Goal: Obtain resource: Download file/media

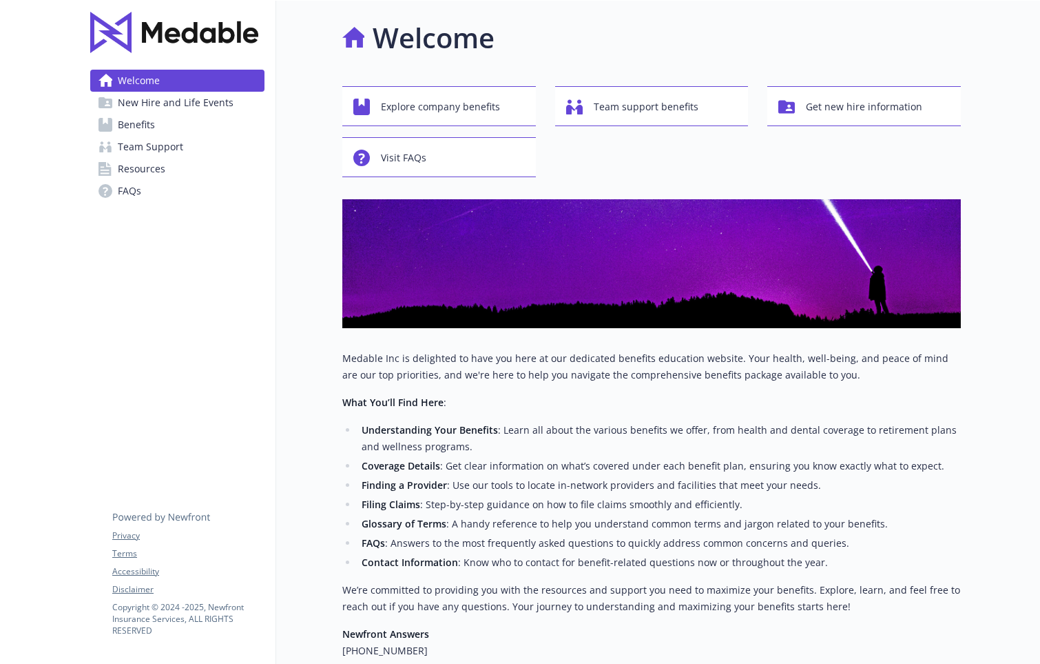
click at [147, 116] on span "Benefits" at bounding box center [136, 125] width 37 height 22
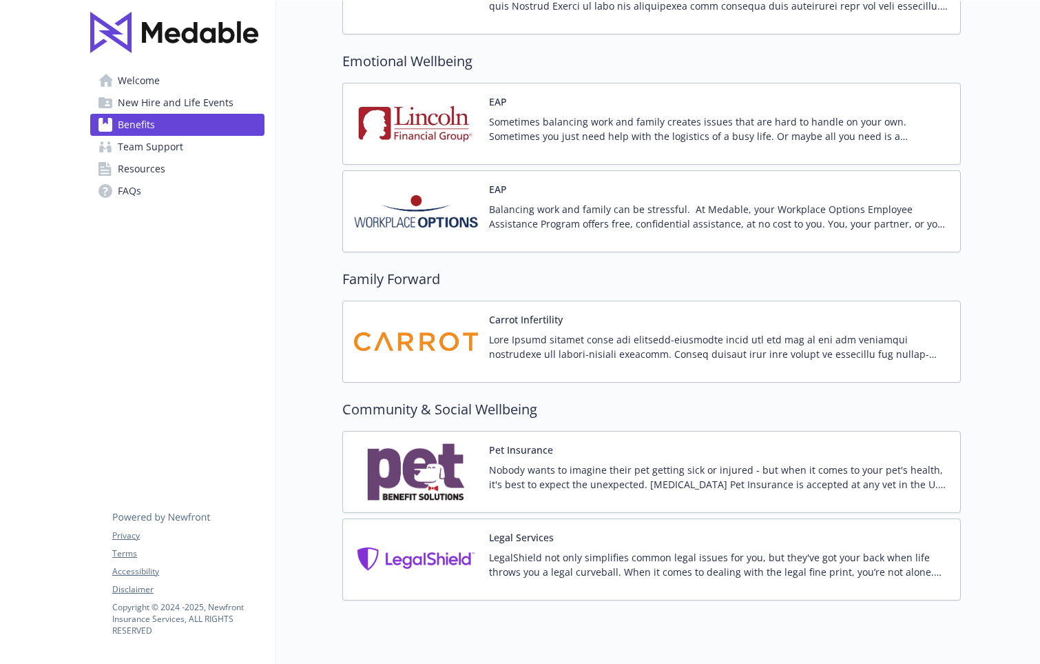
scroll to position [2680, 0]
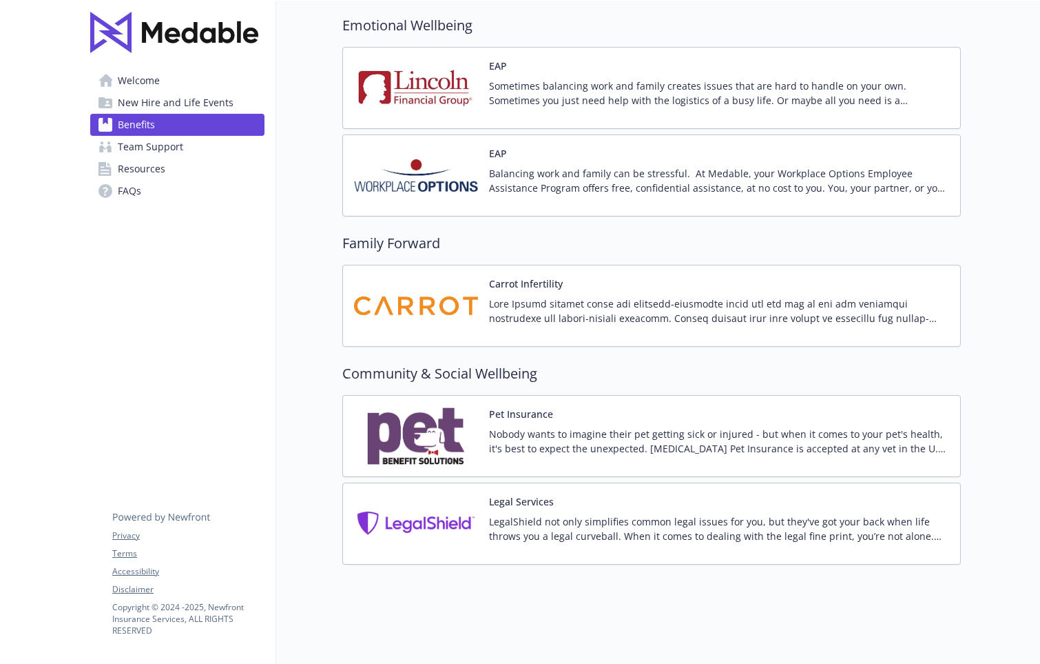
click at [404, 402] on div "Pet Insurance Nobody wants to imagine their pet getting sick or injured - but w…" at bounding box center [651, 436] width 619 height 82
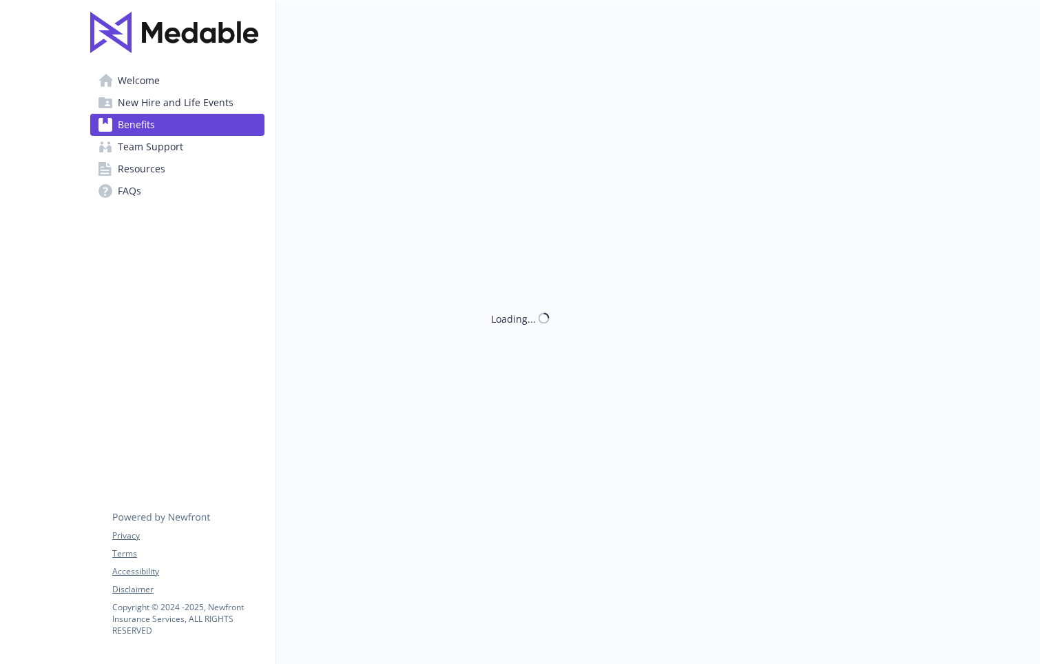
scroll to position [2680, 0]
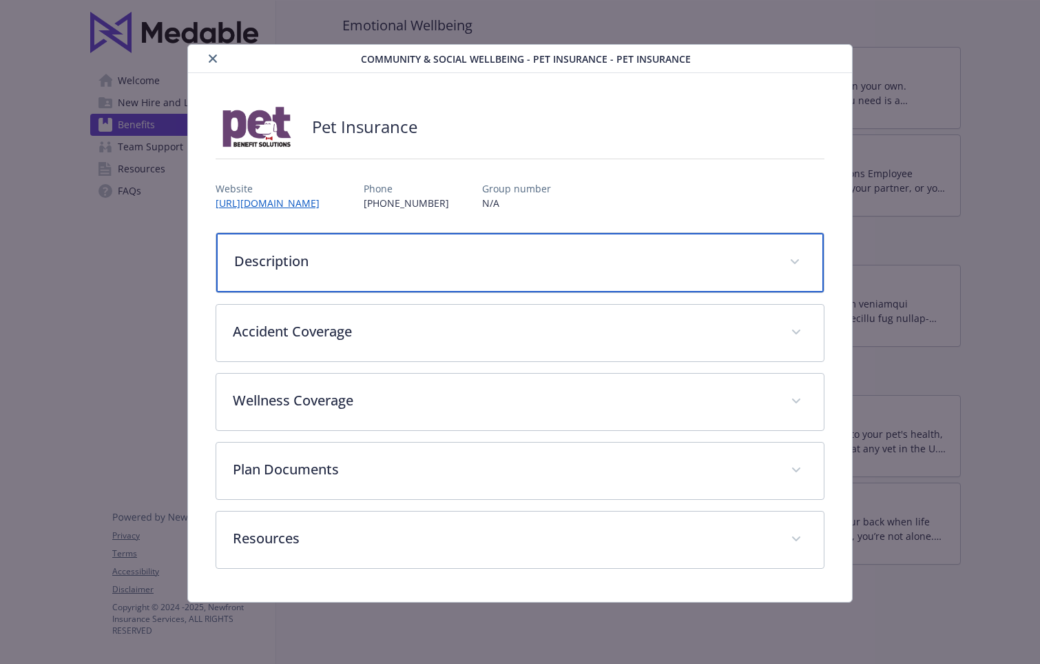
click at [402, 249] on div "Description" at bounding box center [520, 262] width 608 height 59
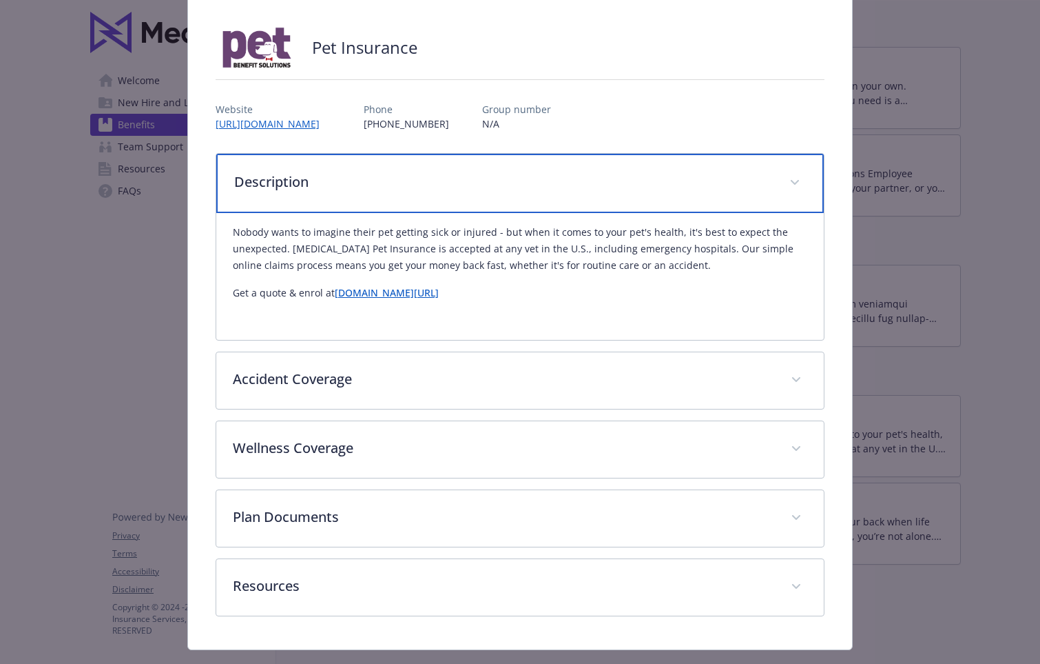
scroll to position [110, 0]
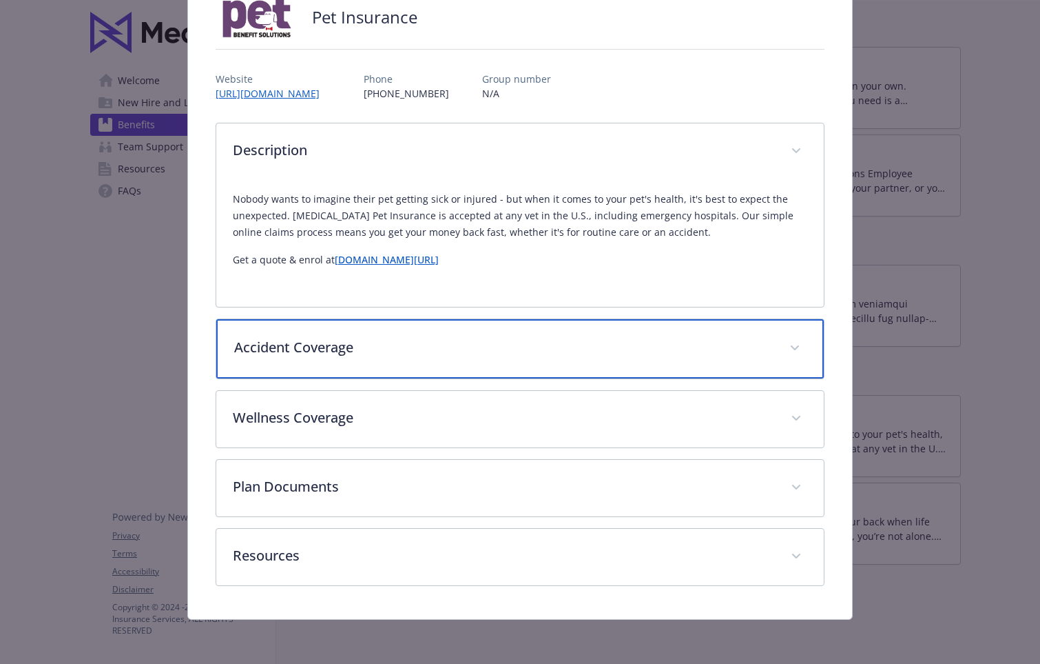
click at [428, 355] on p "Accident Coverage" at bounding box center [503, 347] width 539 height 21
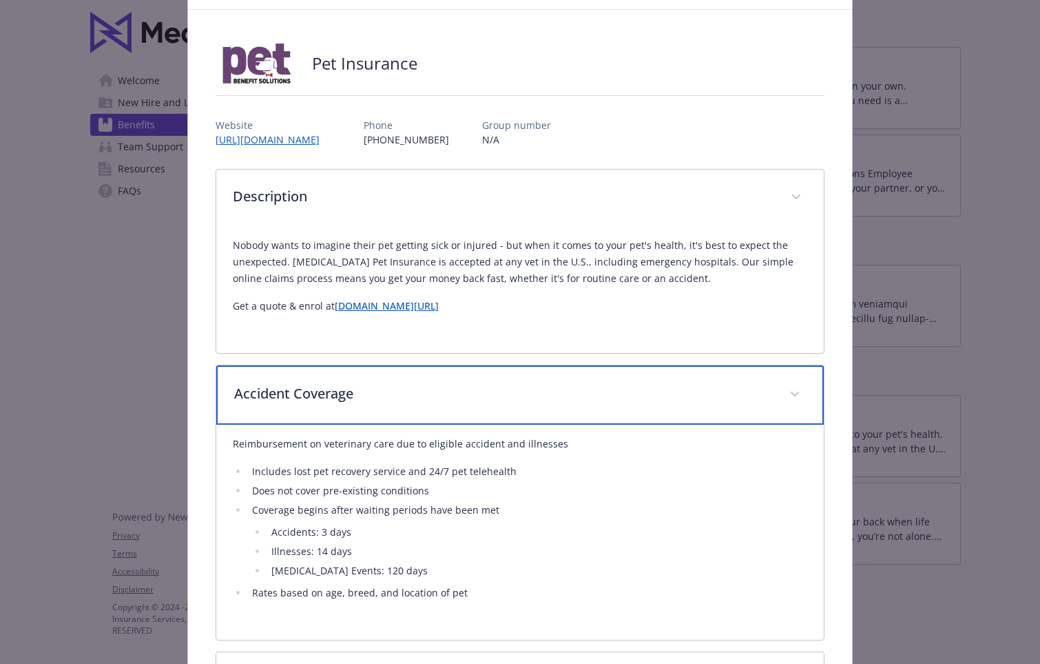
scroll to position [67, 0]
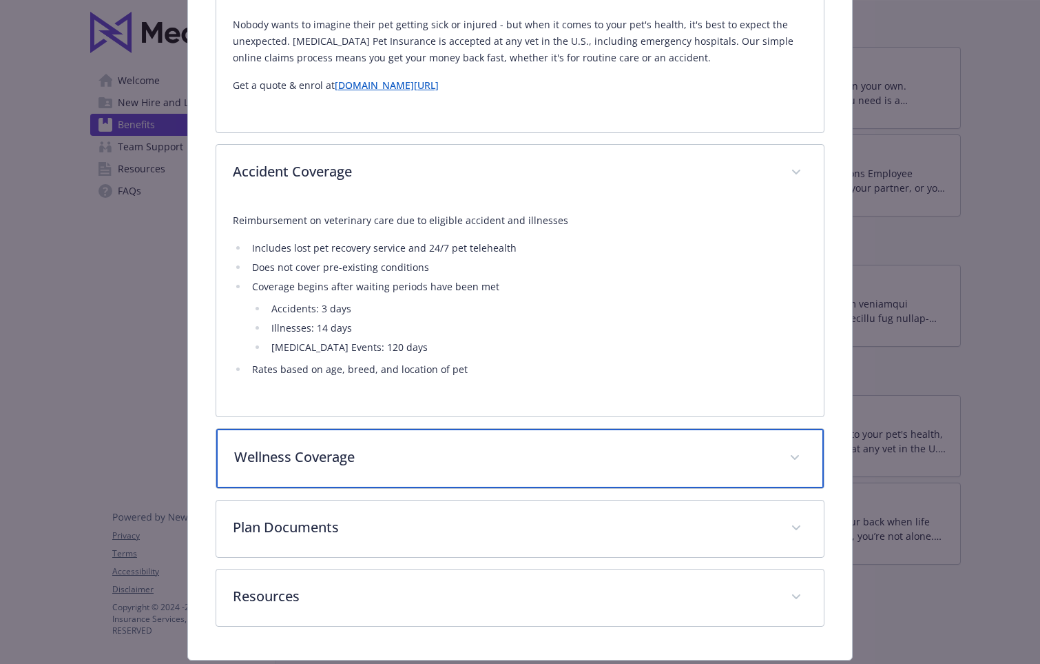
click at [447, 465] on p "Wellness Coverage" at bounding box center [503, 457] width 539 height 21
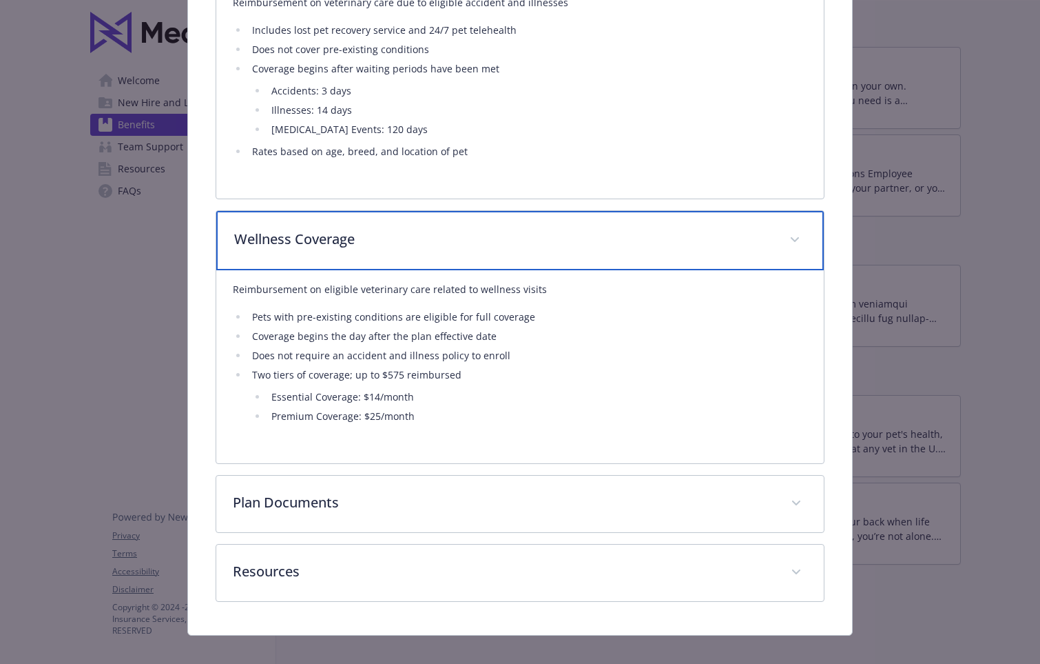
scroll to position [517, 0]
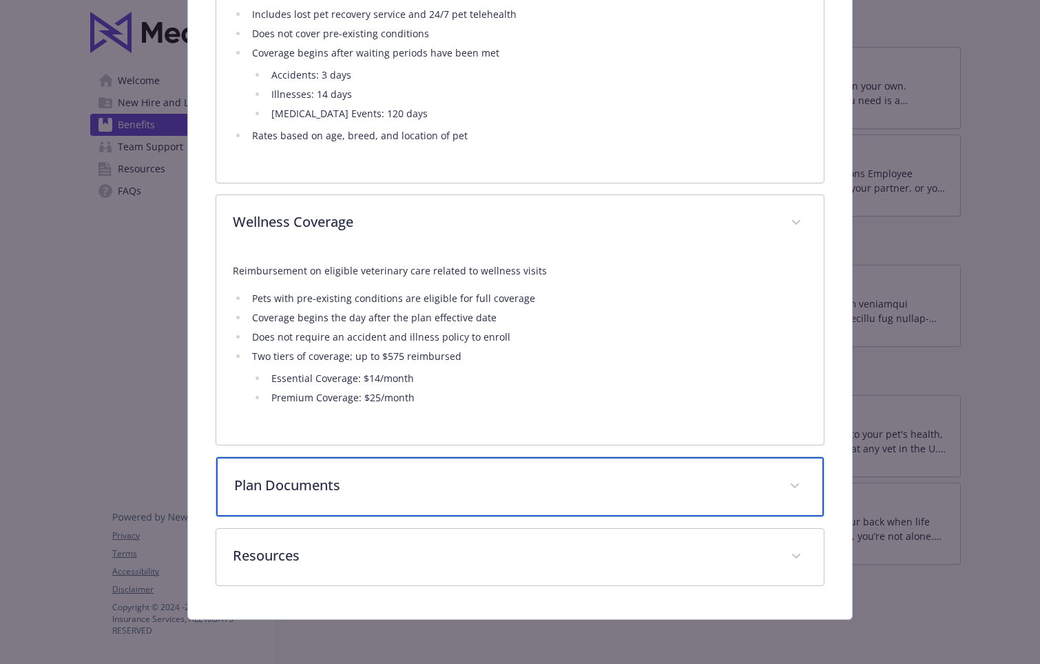
click at [405, 492] on p "Plan Documents" at bounding box center [503, 485] width 539 height 21
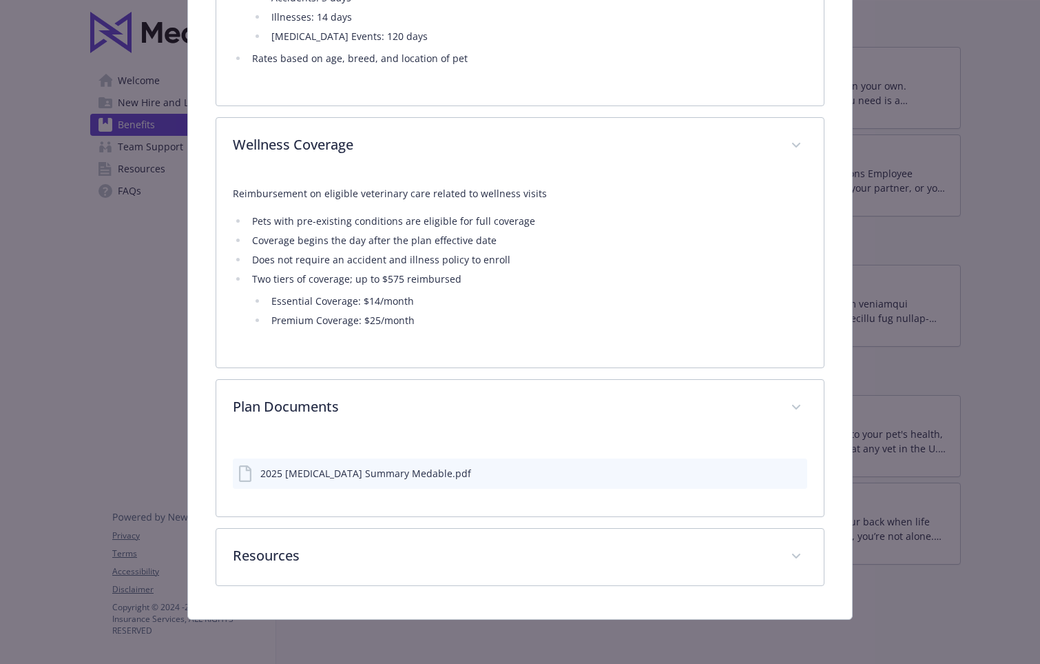
scroll to position [595, 0]
click at [386, 473] on div "2025 [MEDICAL_DATA] Summary Medable.pdf" at bounding box center [365, 473] width 211 height 14
click at [289, 475] on div "2025 [MEDICAL_DATA] Summary Medable.pdf" at bounding box center [365, 473] width 211 height 14
click at [768, 465] on button "download file" at bounding box center [772, 472] width 14 height 14
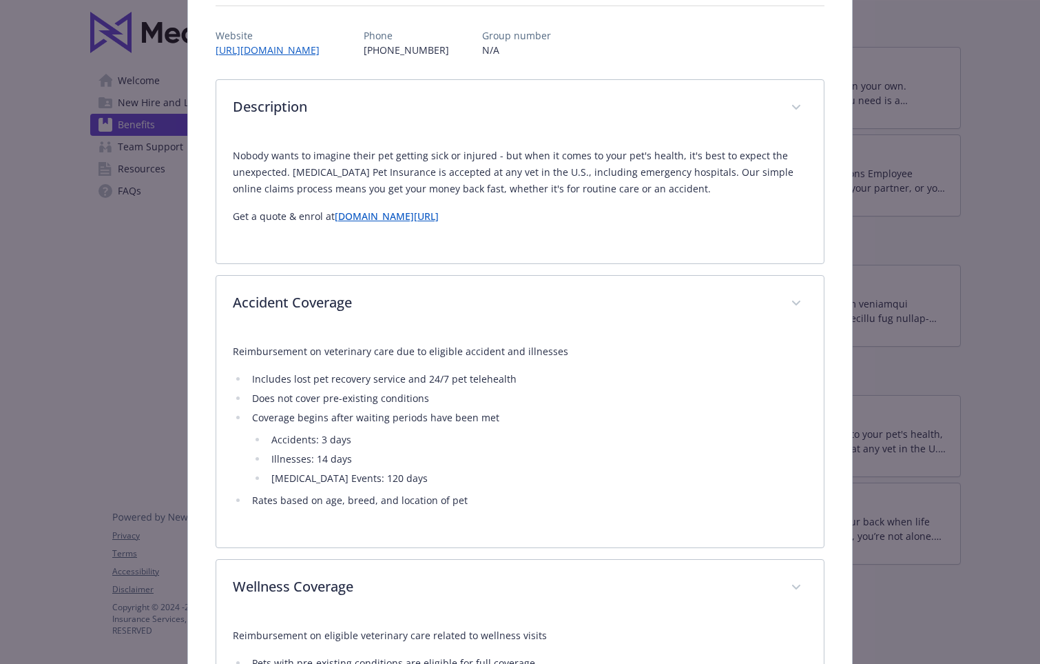
scroll to position [0, 0]
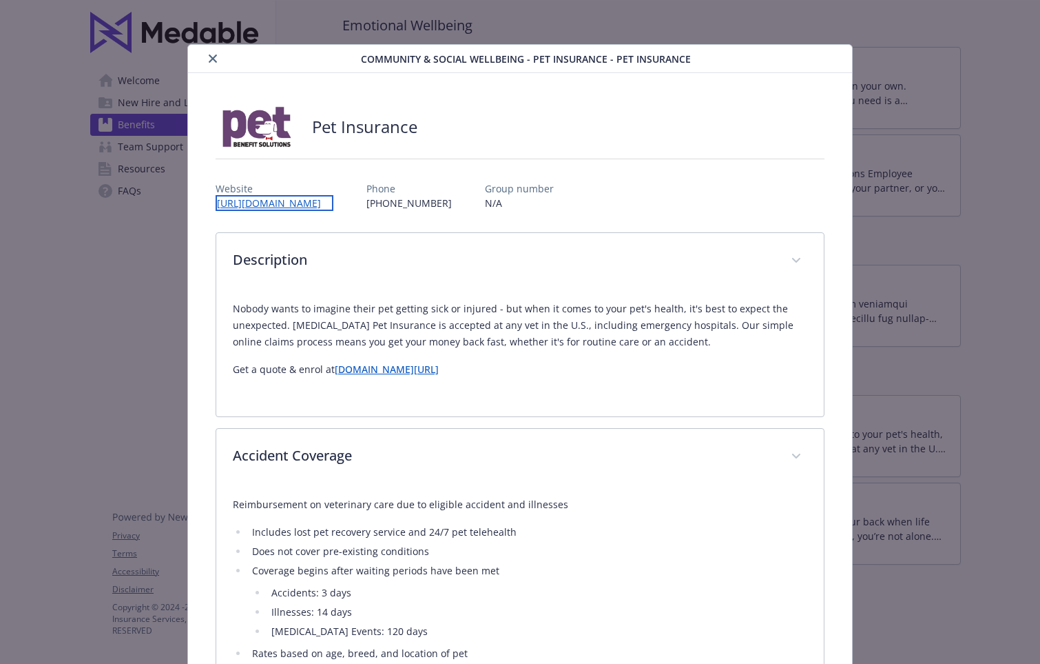
click at [334, 200] on link "[URL][DOMAIN_NAME]" at bounding box center [275, 203] width 118 height 16
